Goal: Communication & Community: Connect with others

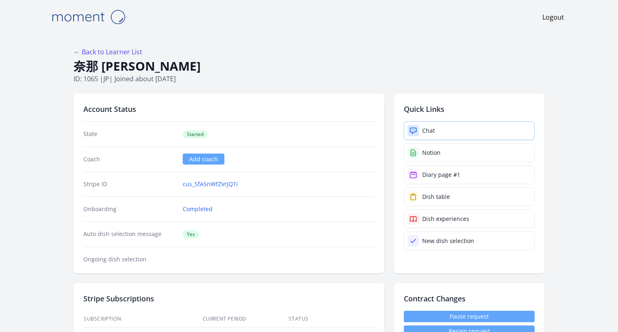
click at [431, 129] on div "Chat" at bounding box center [428, 131] width 13 height 8
click at [423, 133] on div "Chat" at bounding box center [428, 131] width 13 height 8
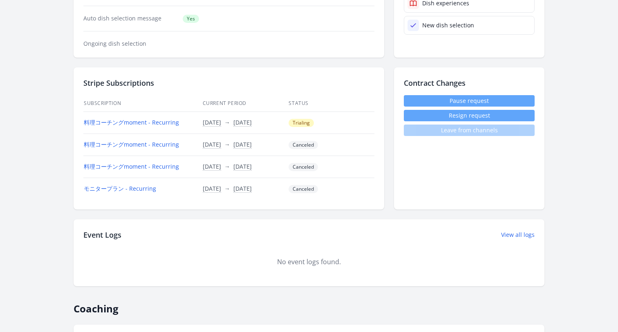
scroll to position [189, 0]
